Goal: Task Accomplishment & Management: Use online tool/utility

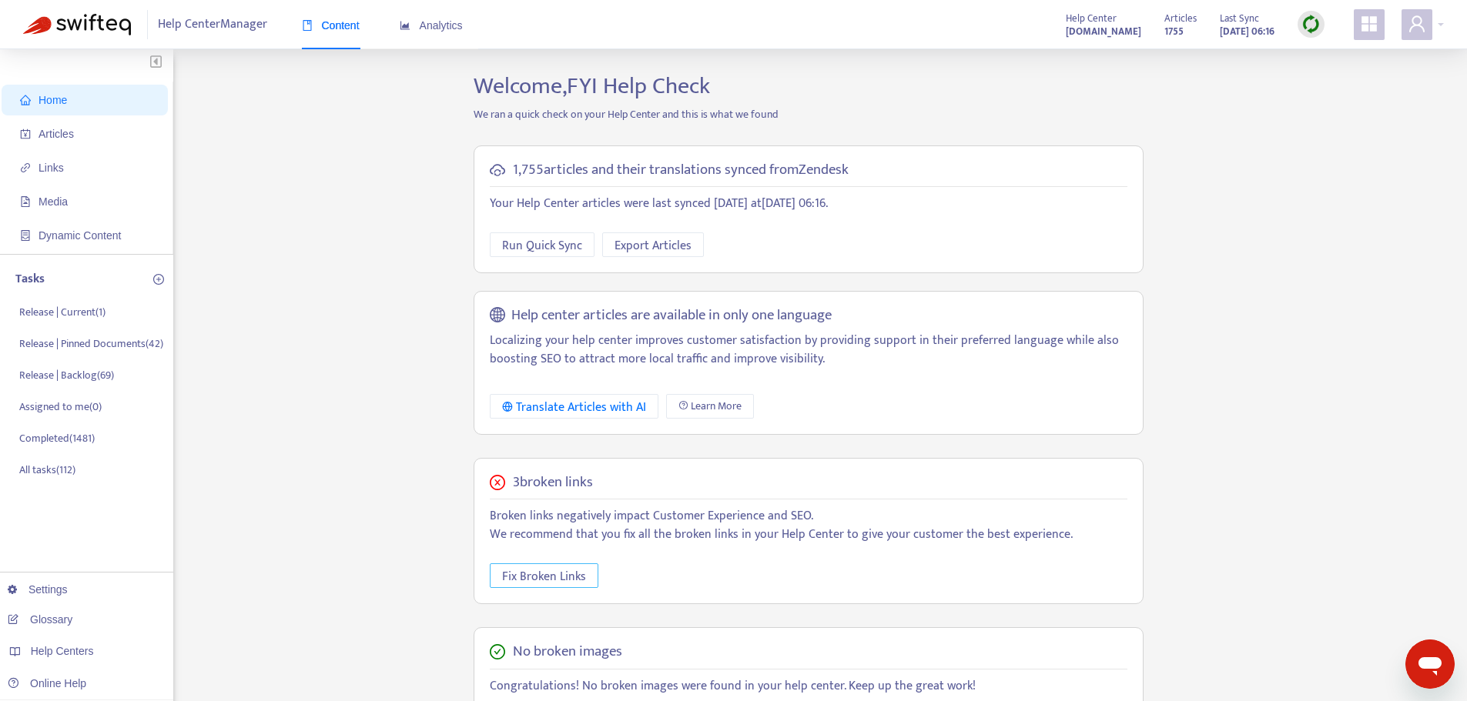
click at [520, 570] on span "Fix Broken Links" at bounding box center [544, 576] width 84 height 19
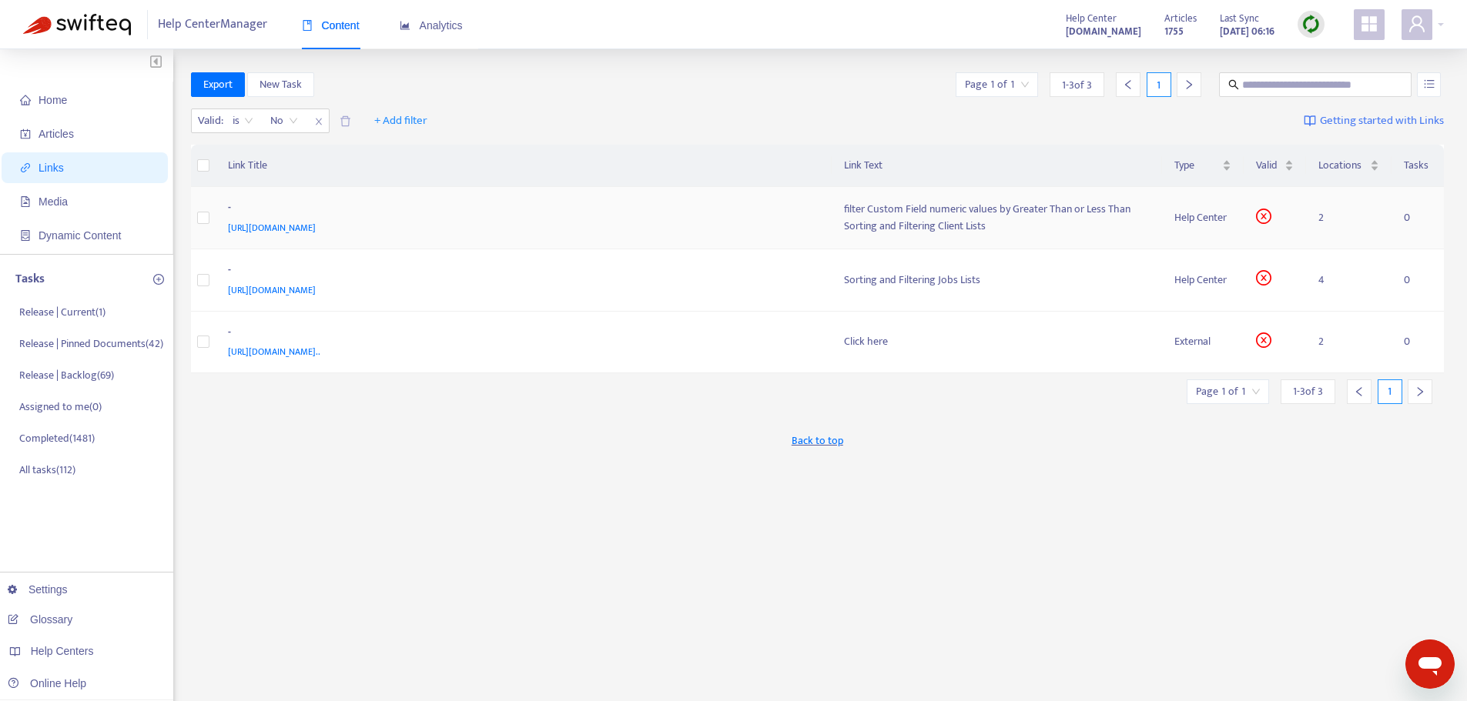
click at [560, 207] on div "-" at bounding box center [521, 209] width 586 height 20
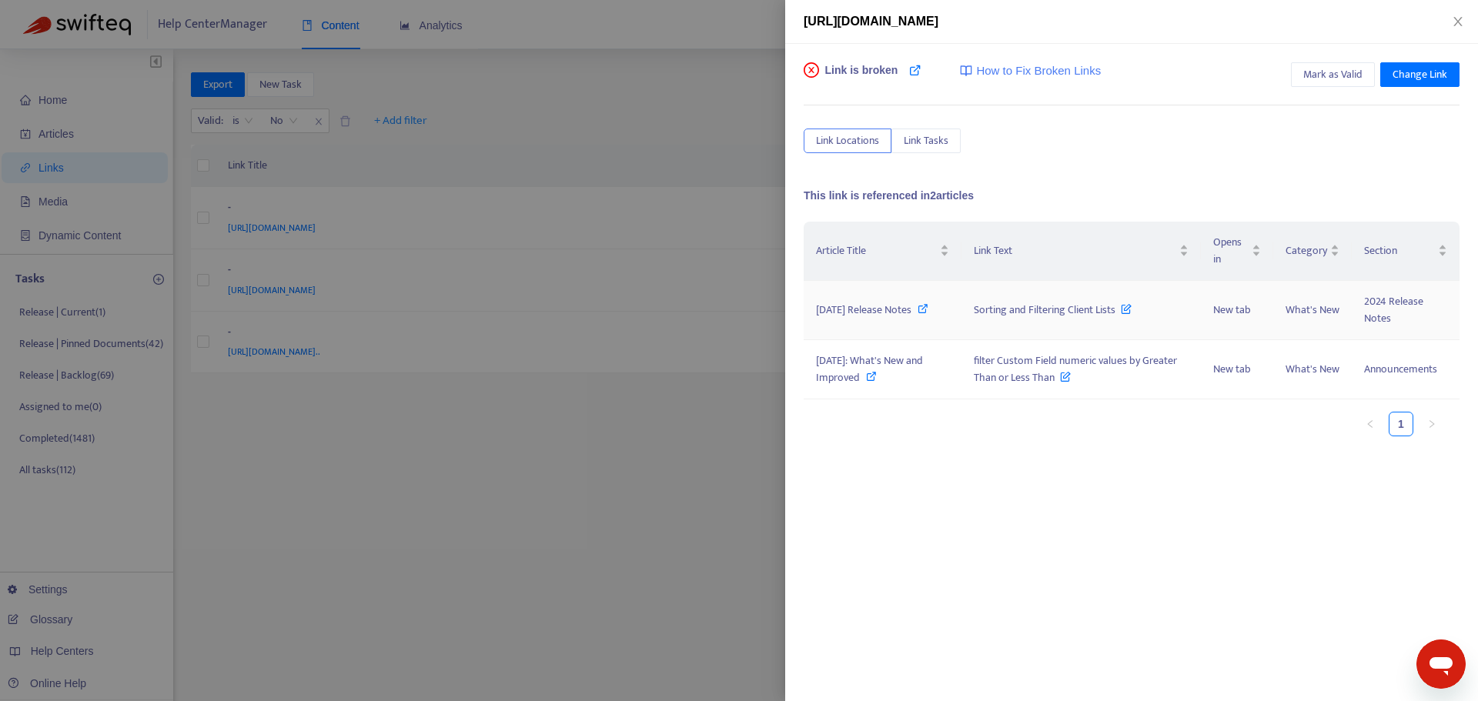
click at [918, 314] on icon at bounding box center [923, 308] width 11 height 11
click at [866, 380] on icon at bounding box center [871, 376] width 11 height 11
click at [526, 315] on div at bounding box center [739, 350] width 1478 height 701
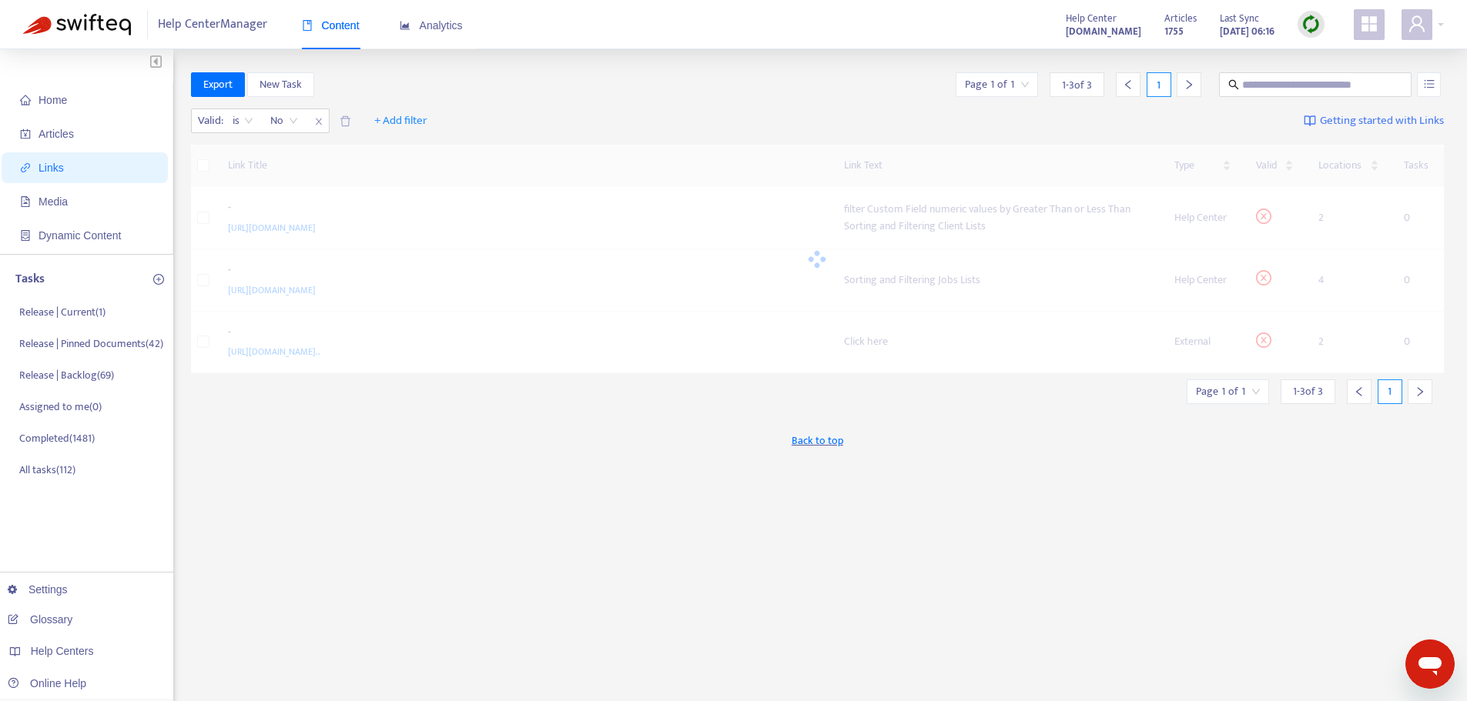
click at [527, 287] on div at bounding box center [818, 259] width 1254 height 229
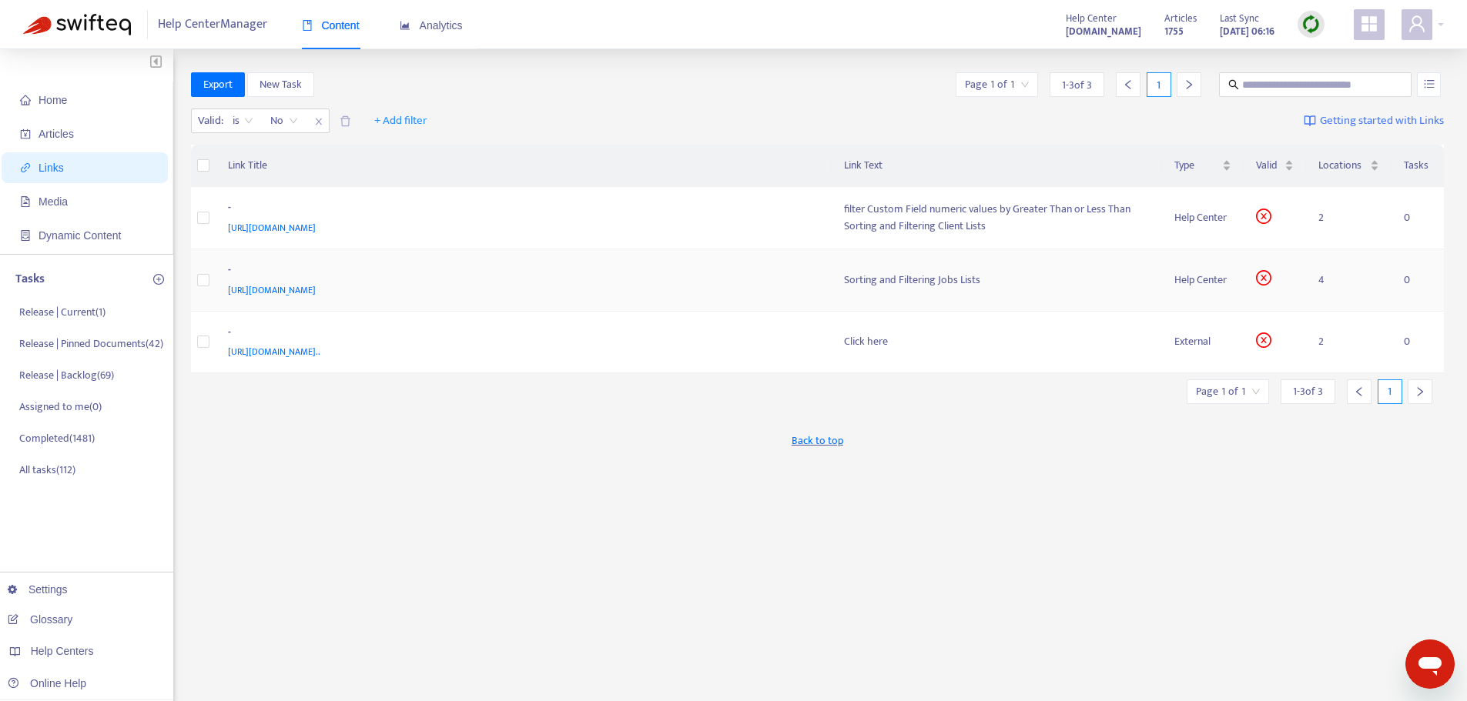
click at [550, 283] on div "[URL][DOMAIN_NAME]" at bounding box center [521, 290] width 586 height 17
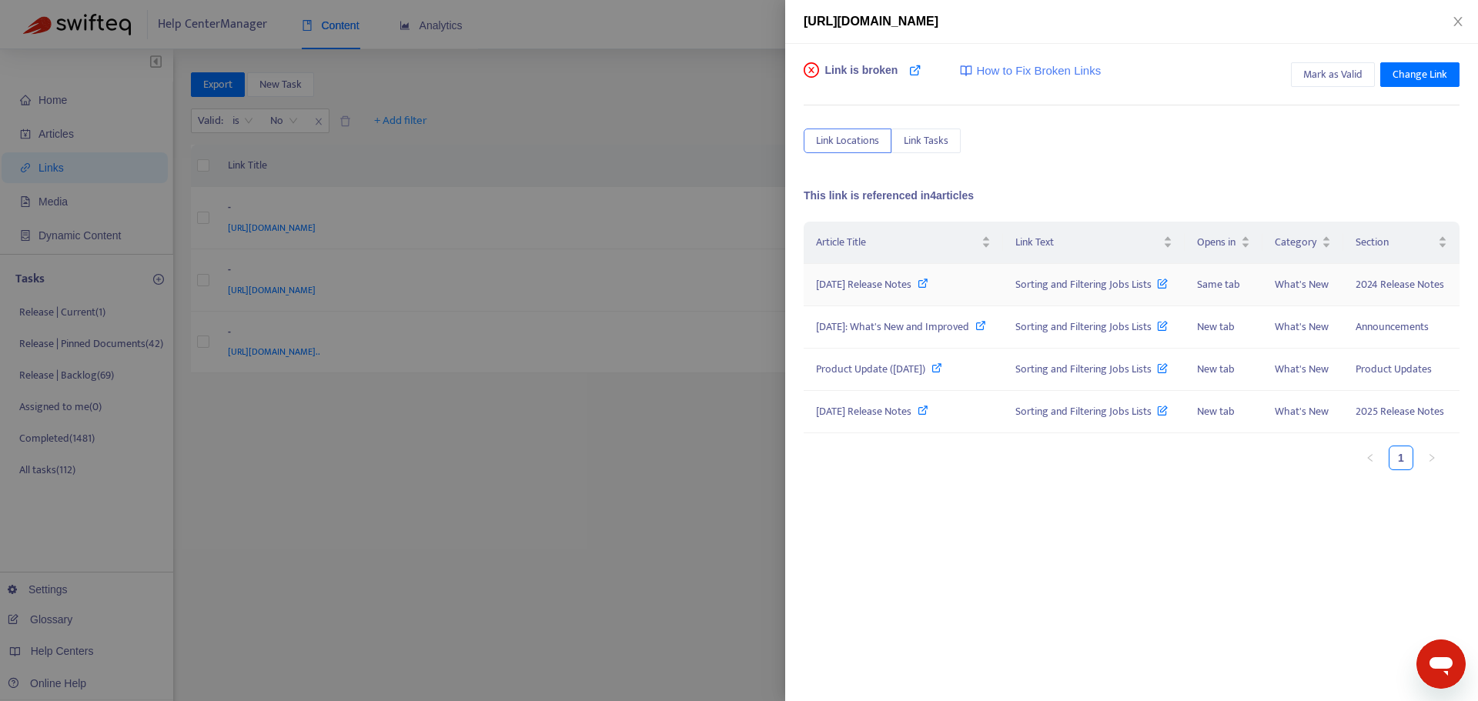
click at [929, 283] on icon at bounding box center [923, 283] width 11 height 11
click at [986, 324] on icon at bounding box center [981, 325] width 11 height 11
click at [942, 369] on icon at bounding box center [937, 368] width 11 height 11
click at [929, 410] on icon at bounding box center [923, 410] width 11 height 11
click at [532, 454] on div at bounding box center [739, 350] width 1478 height 701
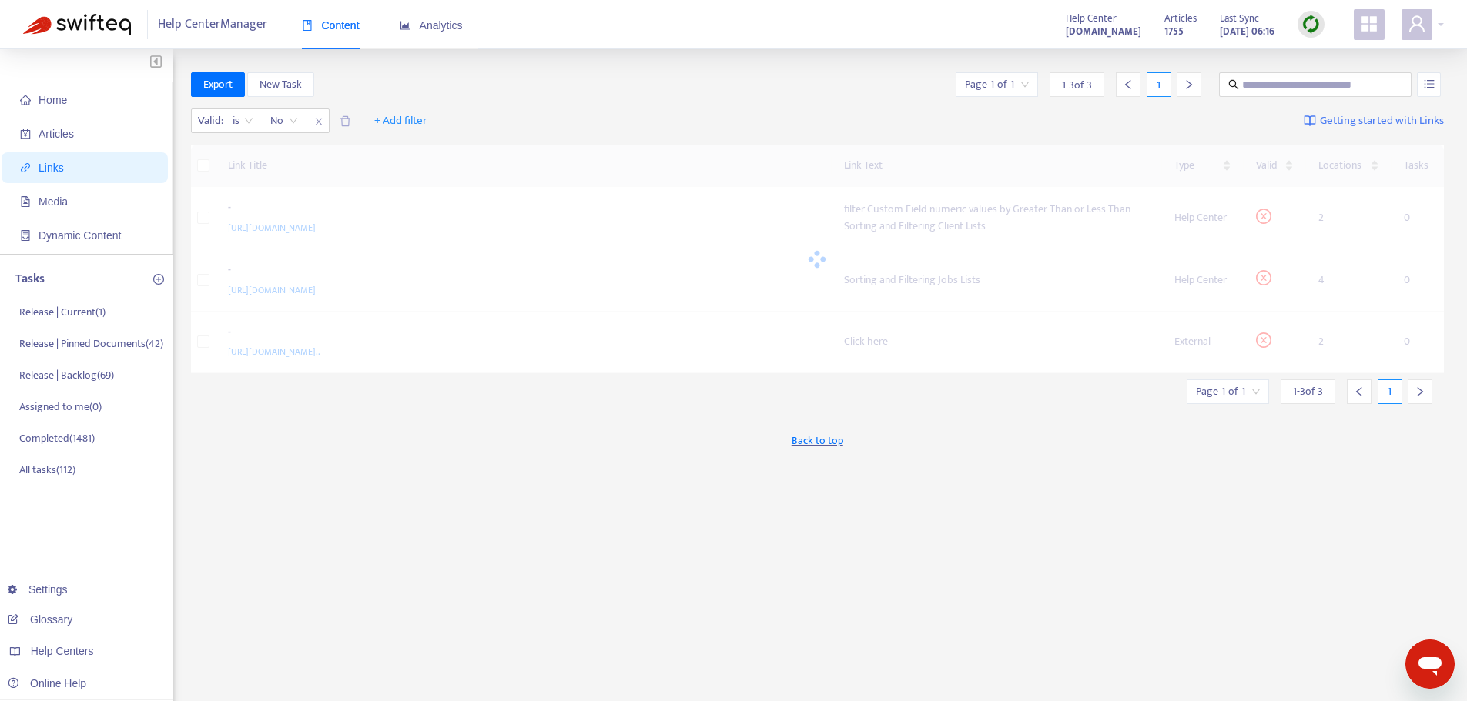
click at [679, 358] on div at bounding box center [818, 259] width 1254 height 229
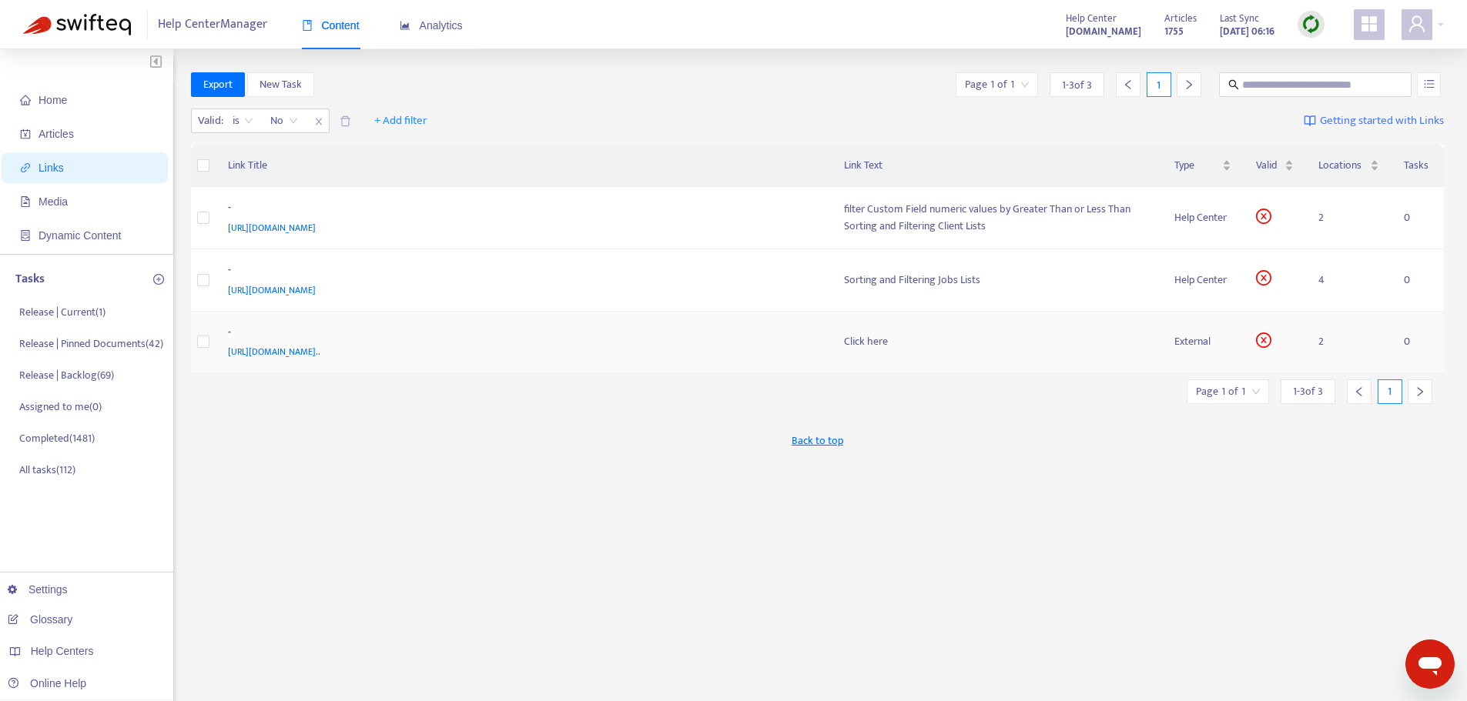
click at [694, 343] on div "-" at bounding box center [521, 334] width 586 height 20
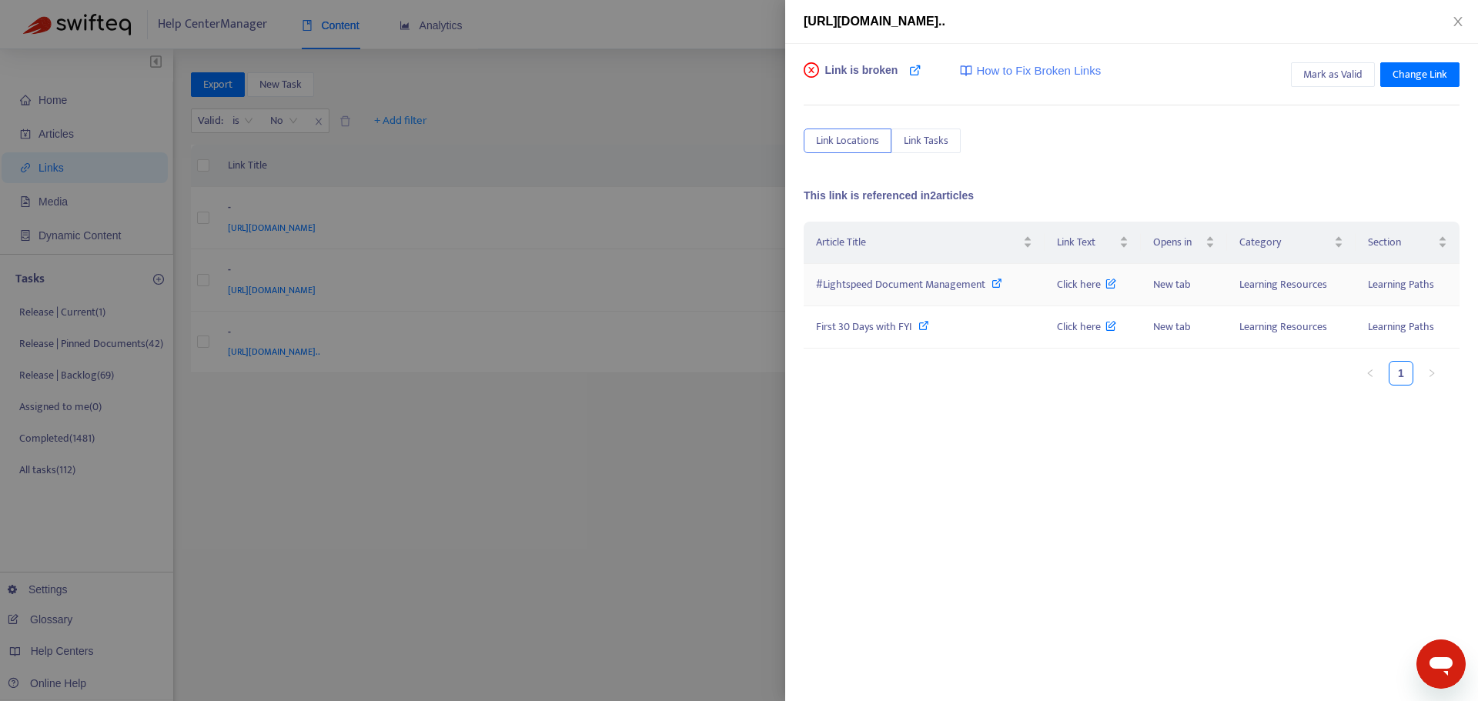
click at [996, 287] on icon at bounding box center [997, 283] width 11 height 11
click at [923, 323] on icon at bounding box center [924, 325] width 11 height 11
click at [666, 450] on div at bounding box center [739, 350] width 1478 height 701
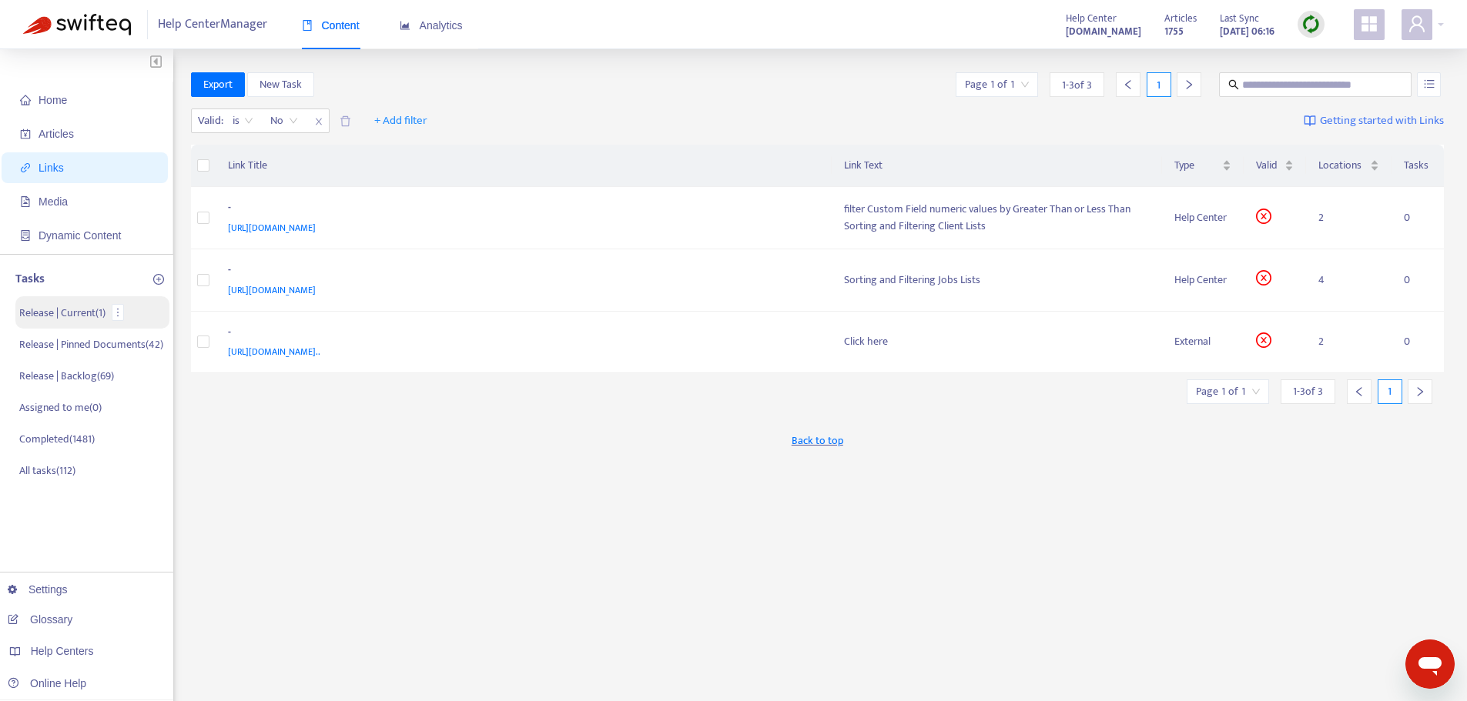
click at [59, 313] on p "Release | Current ( 1 )" at bounding box center [62, 313] width 86 height 16
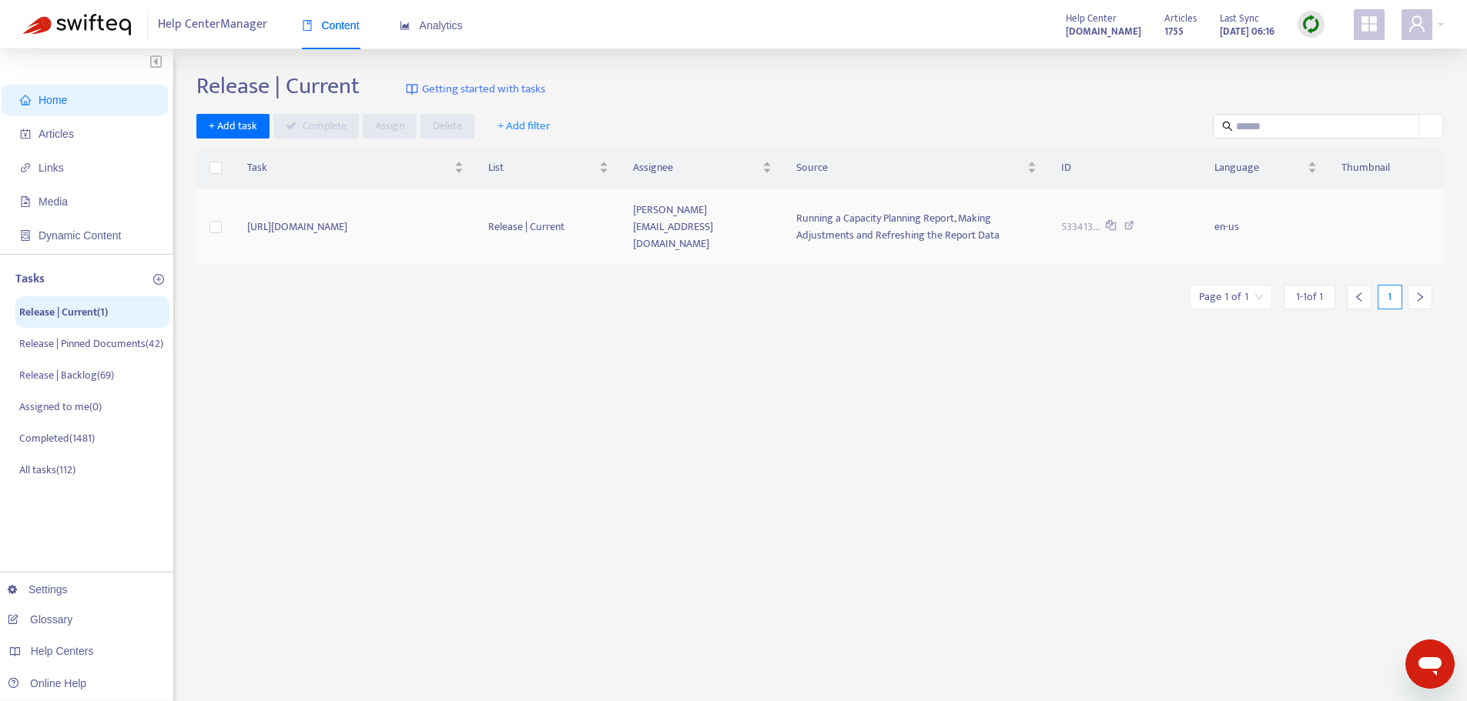
click at [223, 216] on td at bounding box center [215, 227] width 38 height 76
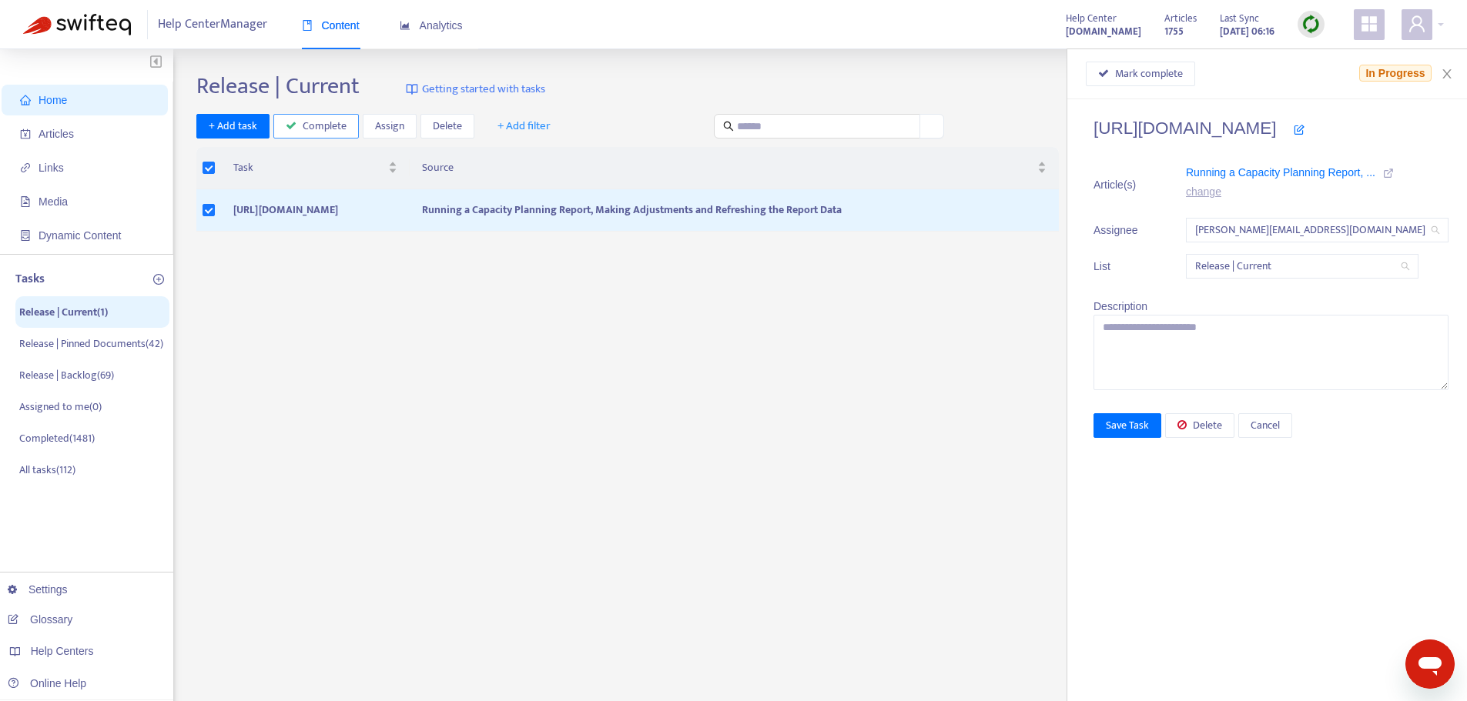
click at [296, 126] on button "Complete" at bounding box center [315, 126] width 85 height 25
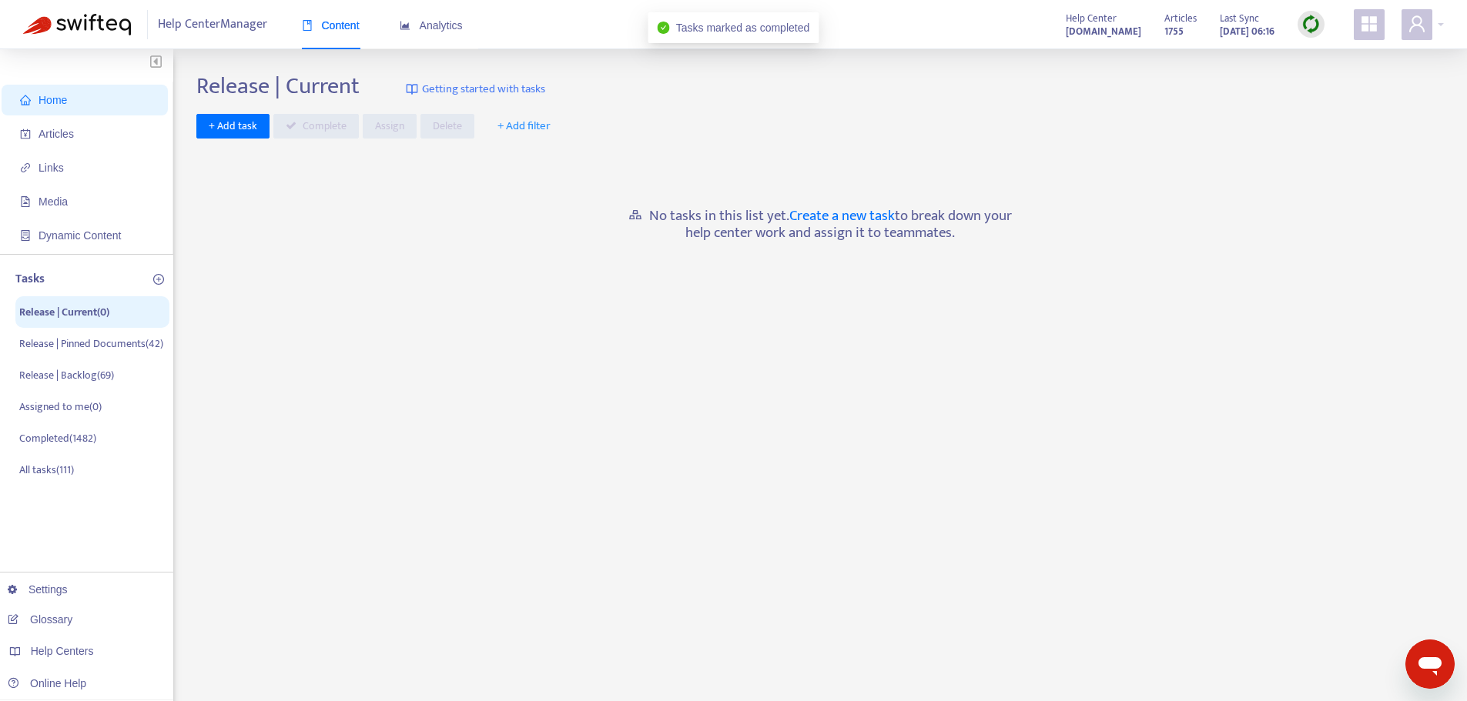
click at [570, 551] on div "Release | Current Getting started with tasks + Add task Complete Assign Delete …" at bounding box center [819, 522] width 1247 height 901
click at [91, 340] on p "Release | Pinned Documents ( 42 )" at bounding box center [83, 352] width 129 height 32
